Goal: Information Seeking & Learning: Learn about a topic

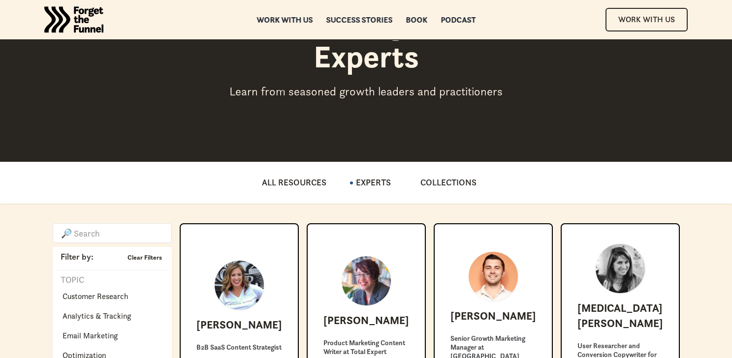
scroll to position [88, 0]
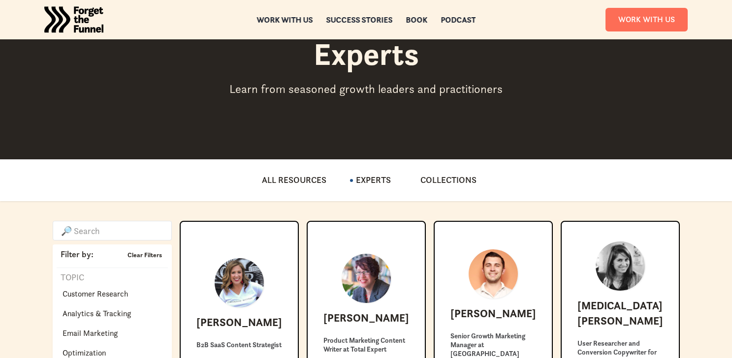
click at [277, 23] on div "Work with us" at bounding box center [284, 26] width 56 height 7
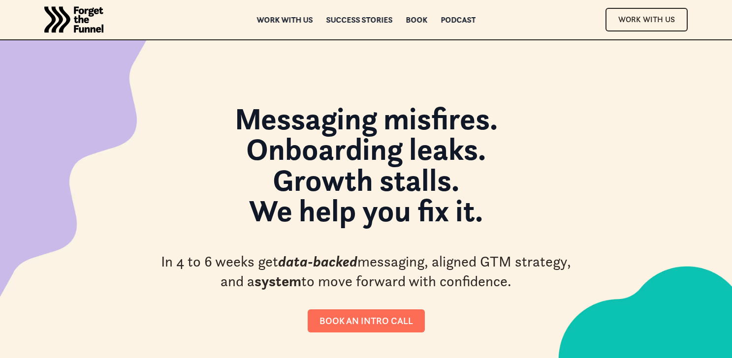
click at [301, 272] on strong "system" at bounding box center [277, 281] width 47 height 18
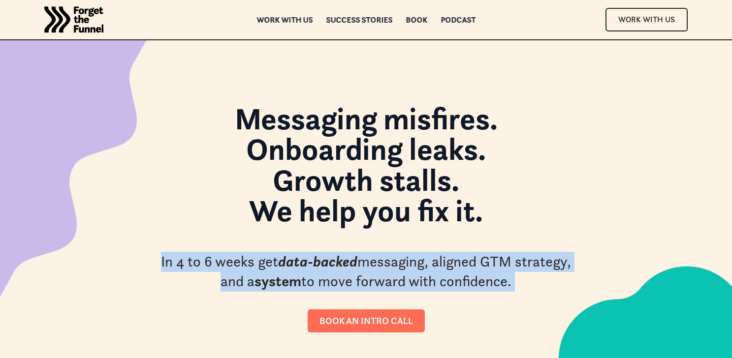
click at [301, 272] on strong "system" at bounding box center [277, 281] width 47 height 18
click at [236, 278] on div "In 4 to 6 weeks get data-backed messaging, aligned GTM strategy, and a system t…" at bounding box center [366, 272] width 418 height 40
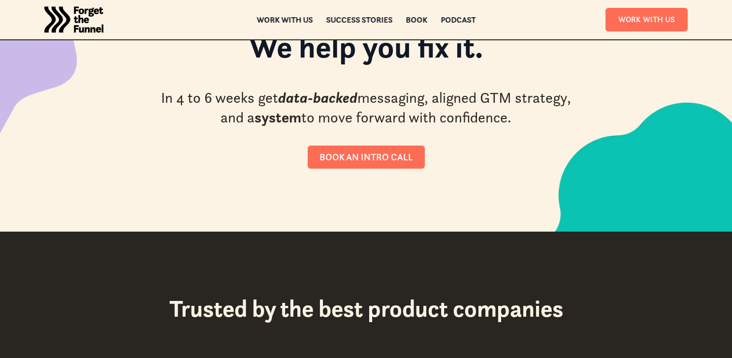
scroll to position [163, 0]
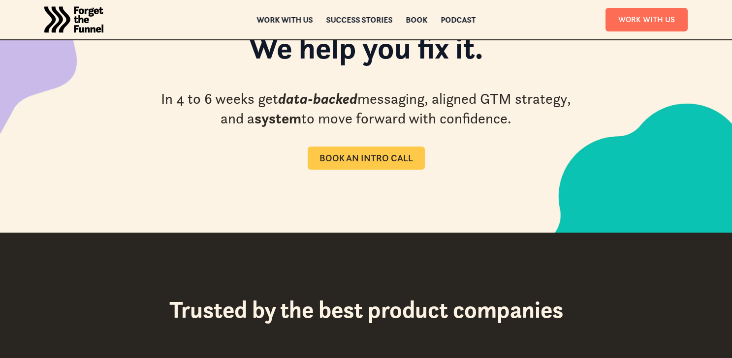
click at [368, 154] on div "Book an intro call" at bounding box center [365, 158] width 93 height 11
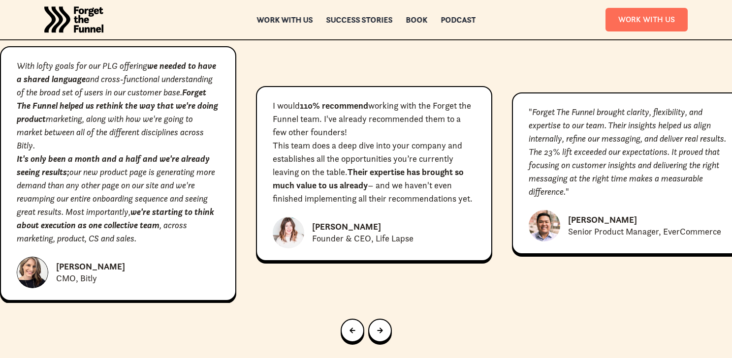
scroll to position [4517, 0]
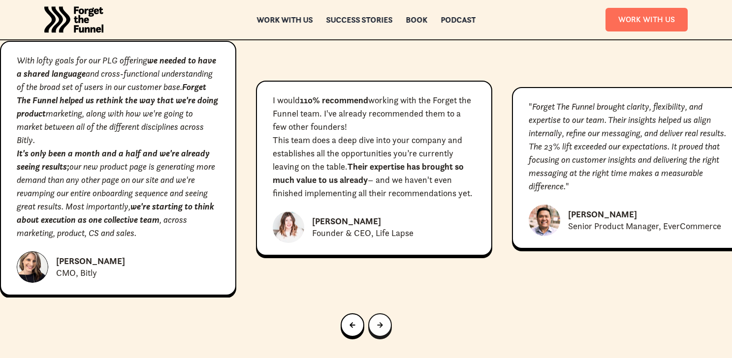
click at [377, 322] on icon "Next slide" at bounding box center [380, 325] width 6 height 6
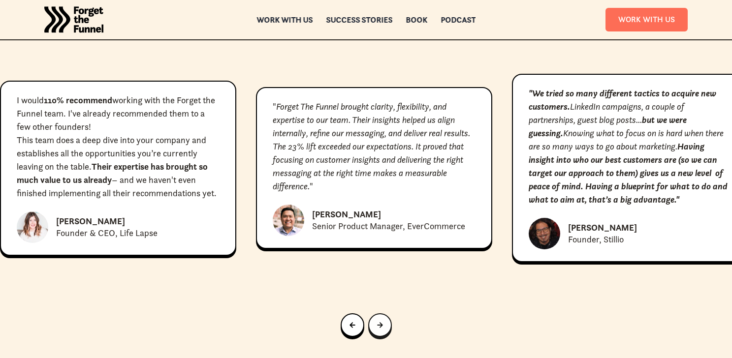
click at [381, 322] on icon "Next slide" at bounding box center [379, 324] width 5 height 5
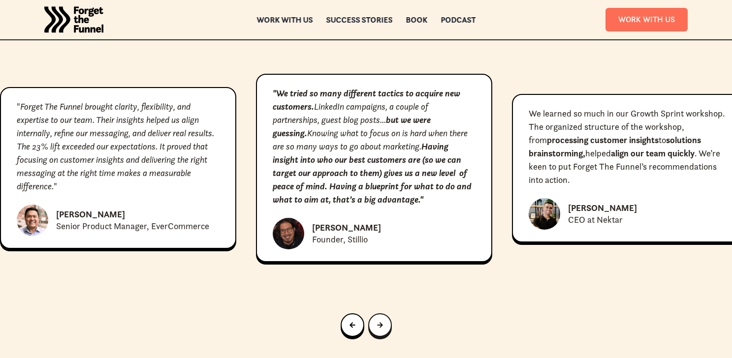
click at [381, 322] on icon "Next slide" at bounding box center [379, 324] width 5 height 5
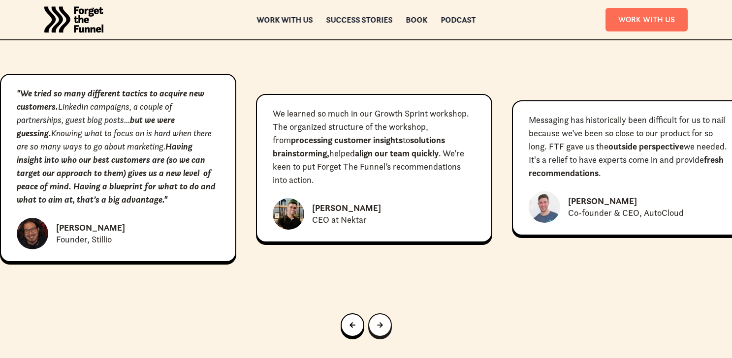
click at [382, 322] on icon "Next slide" at bounding box center [379, 324] width 5 height 5
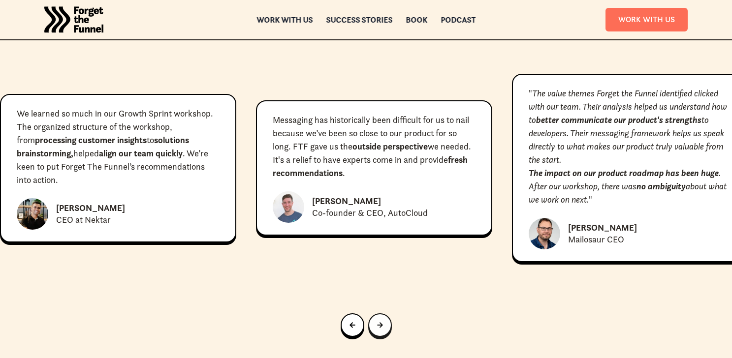
click at [382, 313] on link "Next slide" at bounding box center [380, 325] width 24 height 24
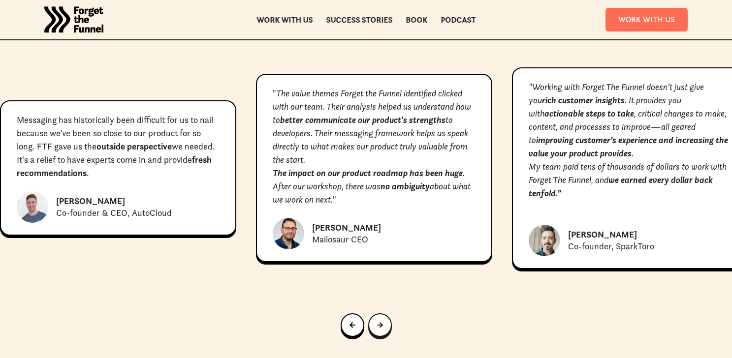
click at [382, 313] on link "Next slide" at bounding box center [380, 325] width 24 height 24
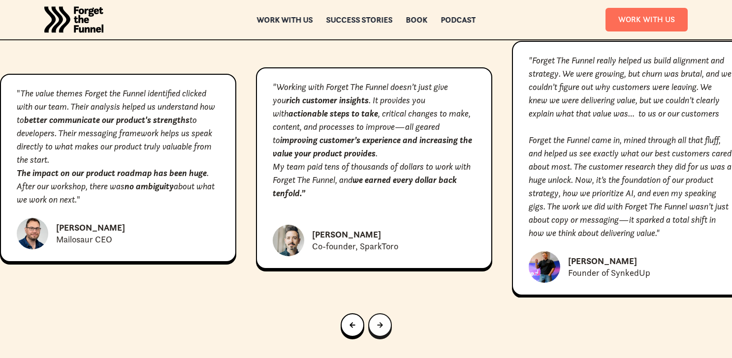
click at [382, 313] on link "Next slide" at bounding box center [380, 325] width 24 height 24
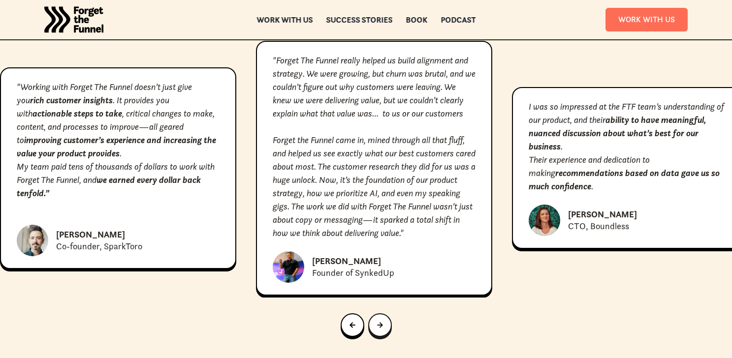
click at [382, 313] on link "Next slide" at bounding box center [380, 325] width 24 height 24
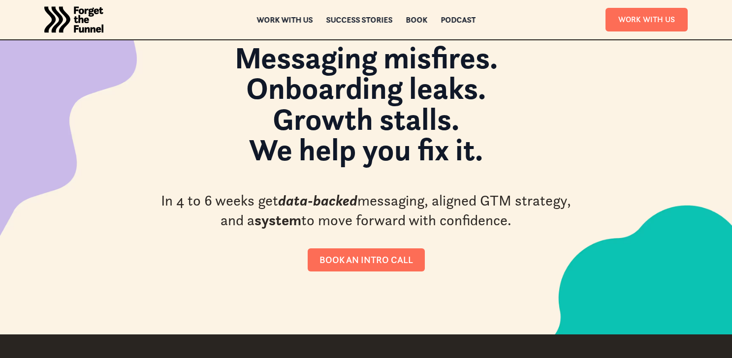
scroll to position [73, 0]
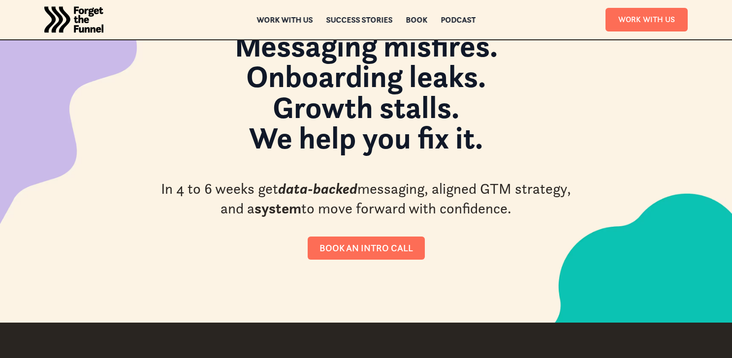
click at [287, 16] on div "Work with us" at bounding box center [284, 19] width 56 height 7
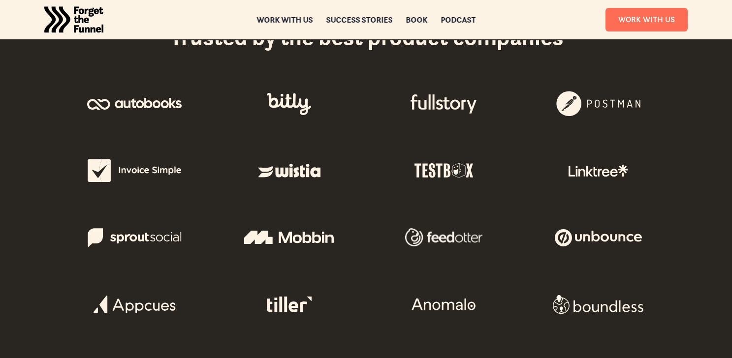
scroll to position [445, 0]
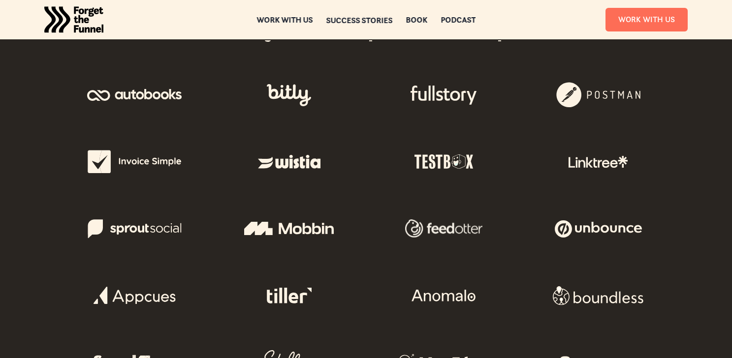
click at [333, 23] on div "Success Stories" at bounding box center [359, 20] width 66 height 7
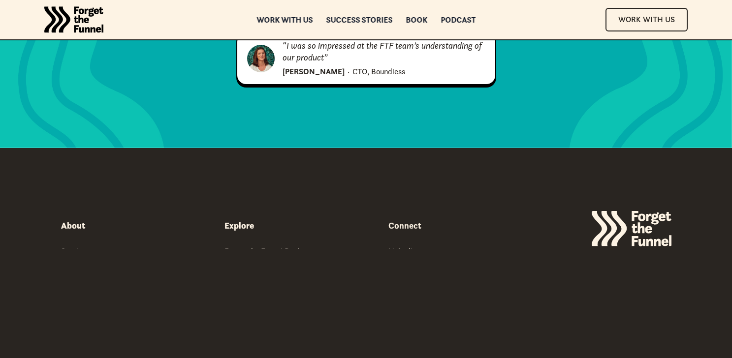
scroll to position [1394, 0]
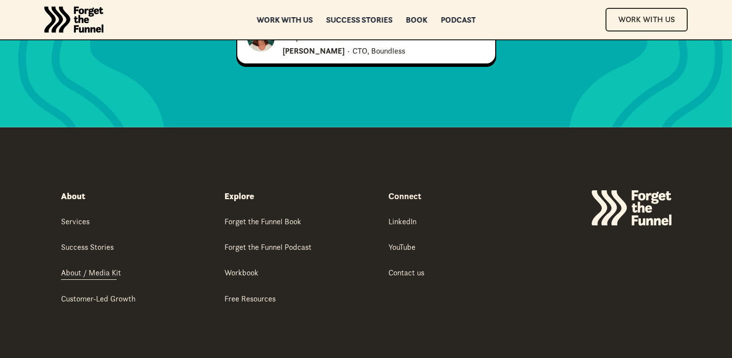
click at [103, 272] on div "About / Media Kit" at bounding box center [91, 272] width 60 height 11
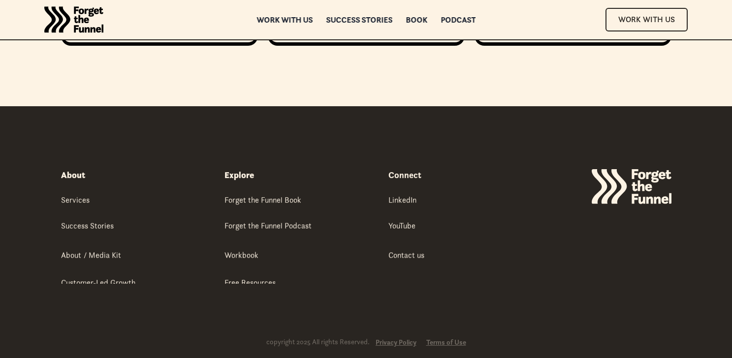
scroll to position [3854, 0]
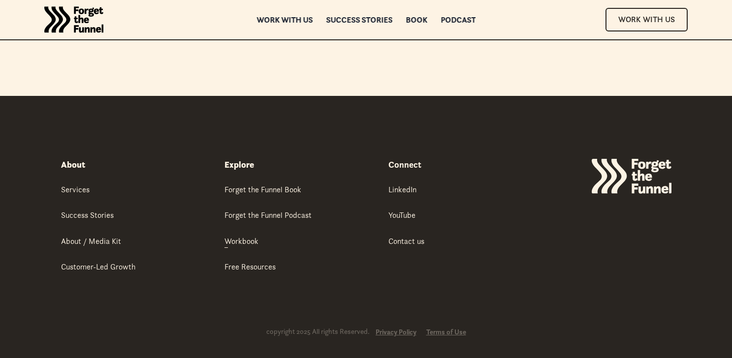
click at [238, 239] on div "Explore Forget the Funnel Book Forget the Funnel Podcast Workbook Free Resources" at bounding box center [298, 216] width 148 height 115
click at [231, 236] on div "Workbook" at bounding box center [241, 241] width 34 height 11
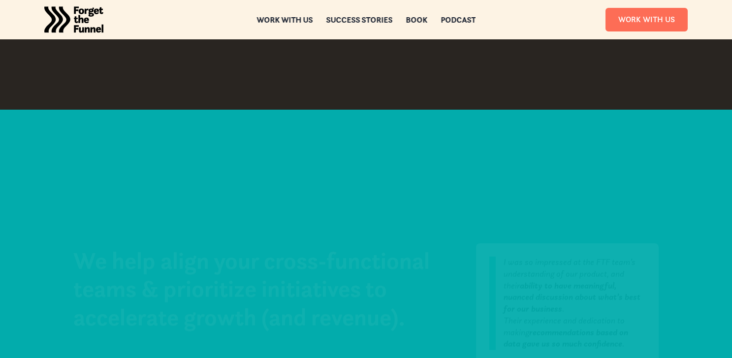
scroll to position [1968, 0]
